Goal: Find specific page/section

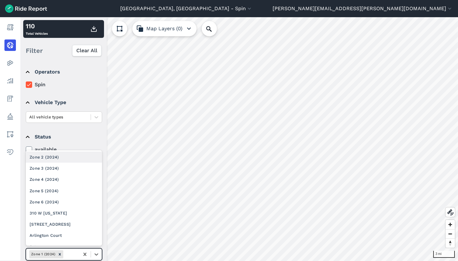
click at [69, 250] on div at bounding box center [70, 253] width 11 height 7
click at [83, 253] on icon at bounding box center [85, 254] width 6 height 6
click at [76, 172] on div "Zone 2 (2024)" at bounding box center [64, 167] width 76 height 11
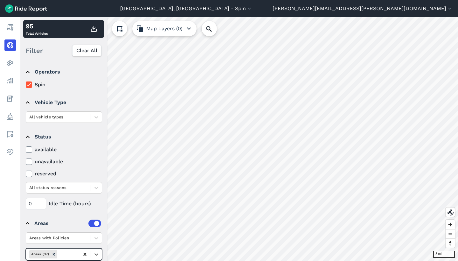
click at [87, 255] on icon at bounding box center [85, 254] width 6 height 6
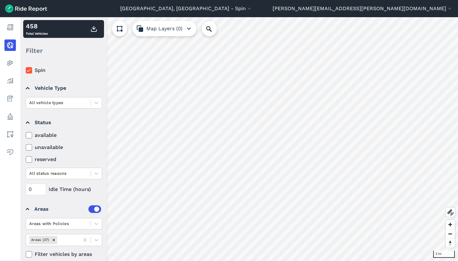
scroll to position [16, 0]
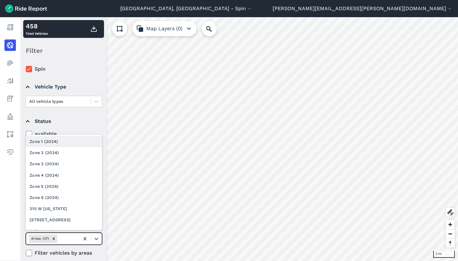
click at [74, 237] on div at bounding box center [67, 238] width 18 height 7
click at [65, 162] on div "Zone 3 (2024)" at bounding box center [64, 163] width 76 height 11
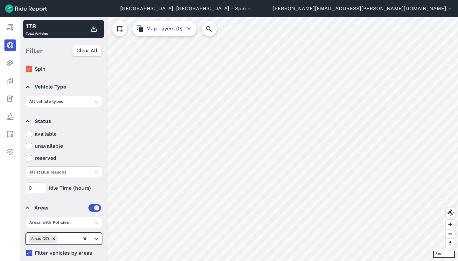
click at [84, 237] on icon at bounding box center [84, 238] width 3 height 3
click at [74, 237] on div at bounding box center [67, 238] width 18 height 7
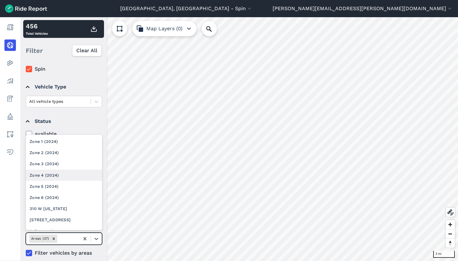
click at [71, 171] on div "Zone 4 (2024)" at bounding box center [64, 174] width 76 height 11
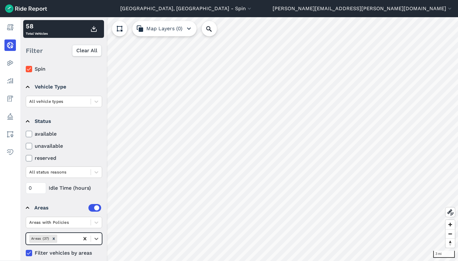
click at [86, 240] on icon at bounding box center [84, 238] width 3 height 3
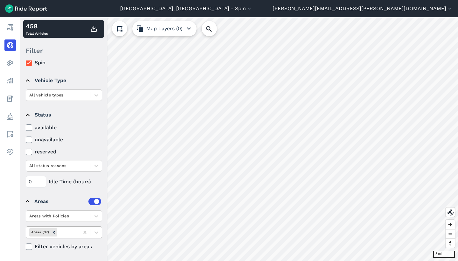
scroll to position [22, 0]
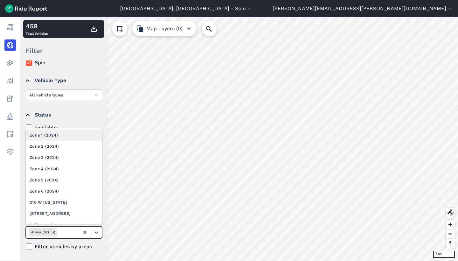
click at [71, 232] on div at bounding box center [67, 231] width 18 height 7
click at [66, 177] on div "Zone 5 (2024)" at bounding box center [64, 179] width 76 height 11
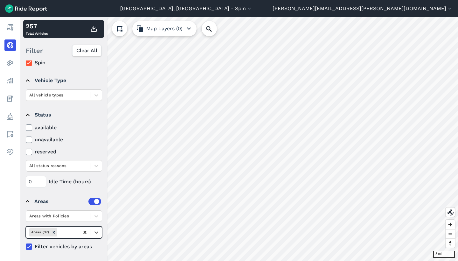
click at [86, 231] on icon at bounding box center [85, 232] width 6 height 6
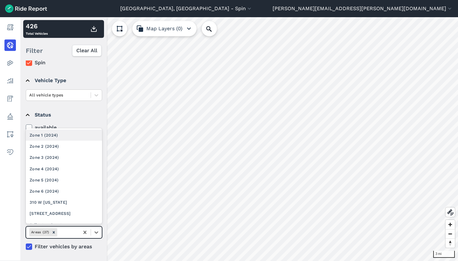
click at [79, 231] on div "Areas (37)" at bounding box center [52, 232] width 53 height 10
click at [73, 189] on div "Zone 6 (2024)" at bounding box center [64, 190] width 76 height 11
